Goal: Transaction & Acquisition: Purchase product/service

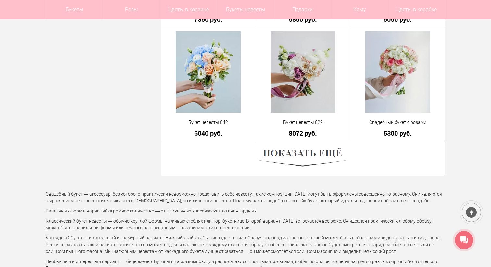
scroll to position [1812, 0]
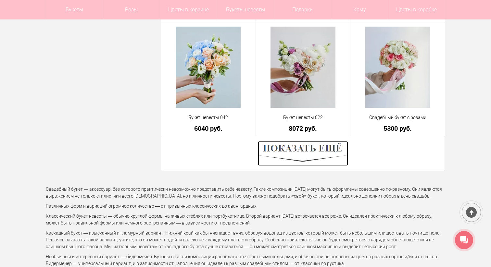
click at [295, 154] on img at bounding box center [303, 153] width 90 height 25
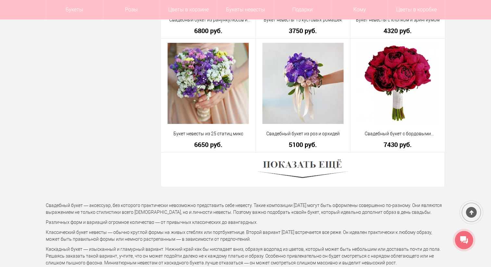
scroll to position [3620, 0]
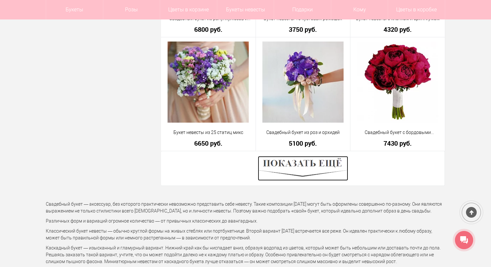
click at [323, 163] on img at bounding box center [303, 168] width 90 height 25
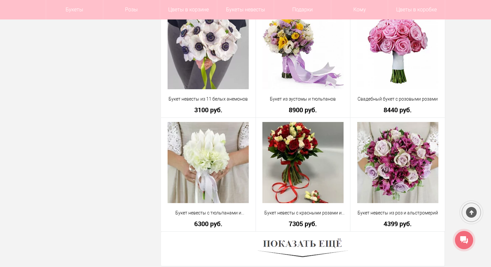
scroll to position [5445, 0]
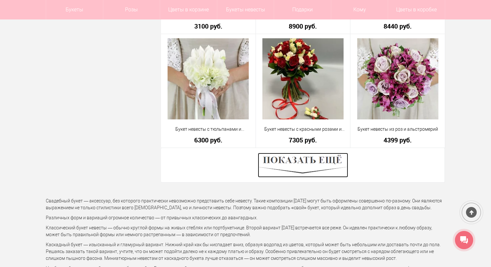
click at [320, 164] on img at bounding box center [303, 165] width 90 height 25
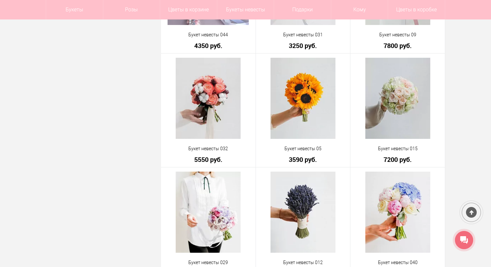
scroll to position [6515, 0]
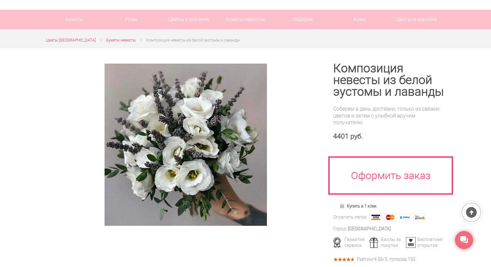
scroll to position [55, 0]
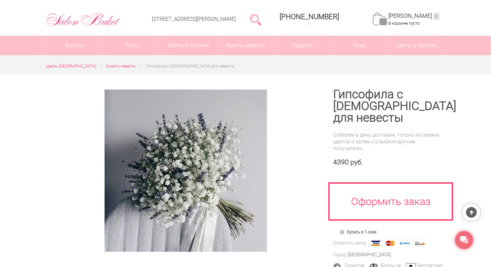
scroll to position [26, 0]
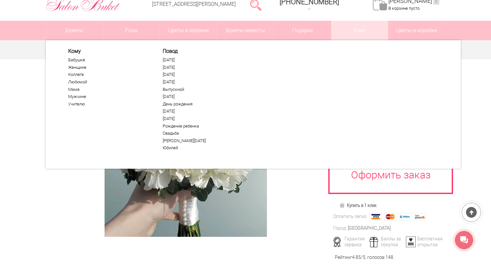
scroll to position [47, 0]
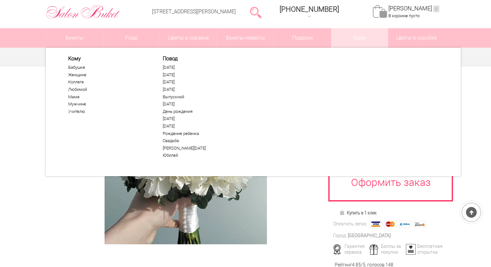
scroll to position [48, 0]
